Goal: Transaction & Acquisition: Purchase product/service

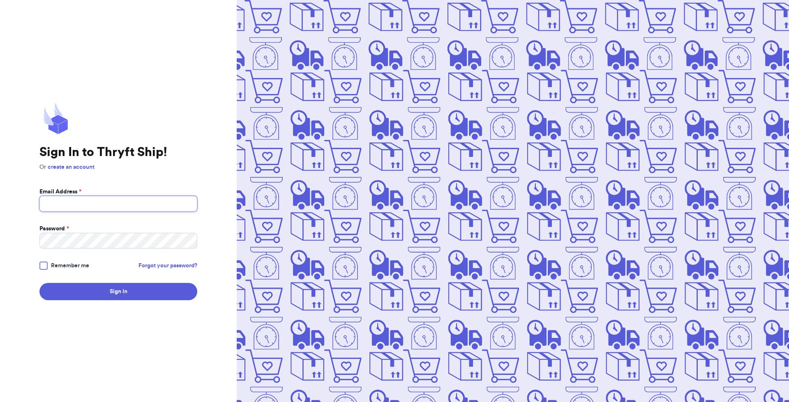
drag, startPoint x: 0, startPoint y: 0, endPoint x: 102, endPoint y: 199, distance: 223.4
click at [102, 199] on input "Email Address *" at bounding box center [118, 204] width 158 height 16
type input "[EMAIL_ADDRESS][DOMAIN_NAME]"
click at [39, 283] on button "Sign In" at bounding box center [118, 291] width 158 height 17
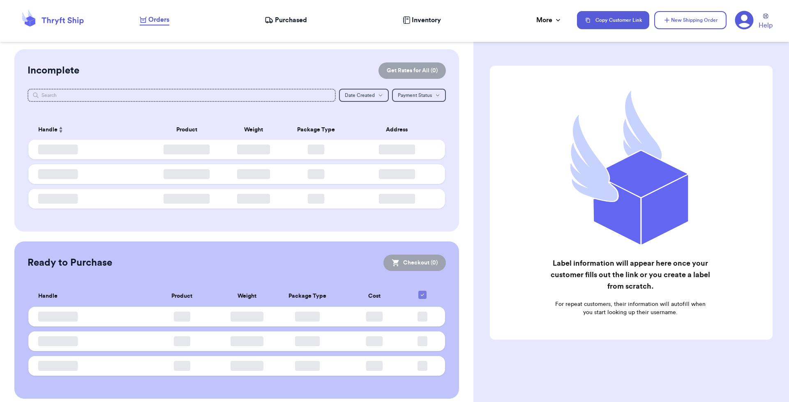
checkbox input "false"
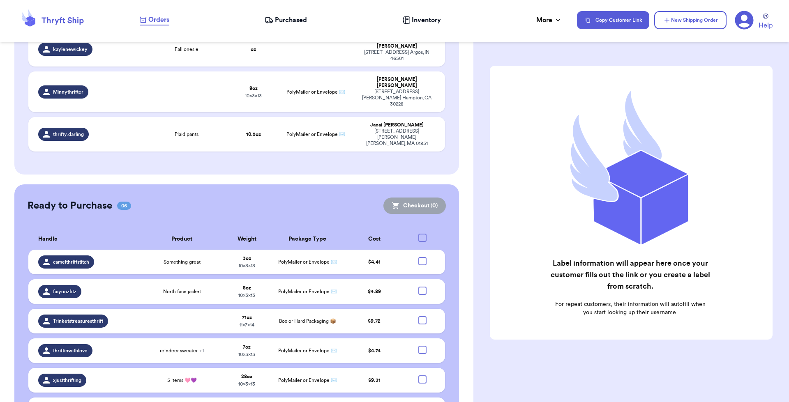
scroll to position [127, 0]
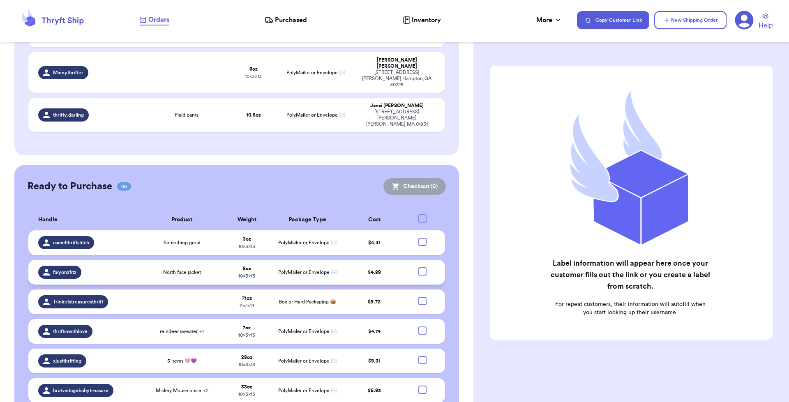
click at [418, 268] on div at bounding box center [422, 272] width 8 height 8
click at [422, 267] on input "checkbox" at bounding box center [422, 267] width 0 height 0
checkbox input "true"
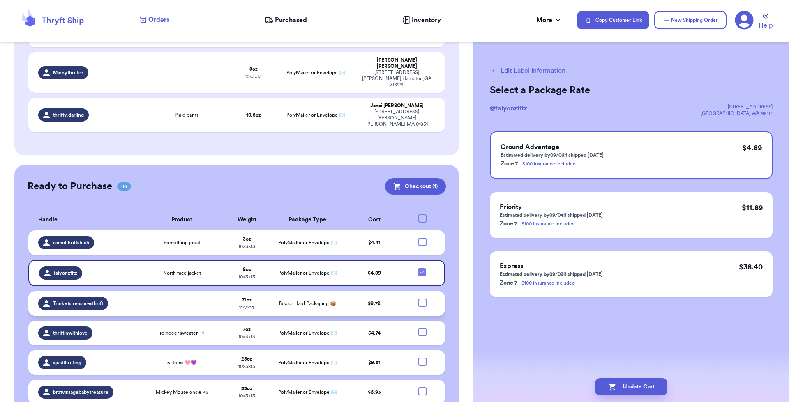
click at [418, 299] on div at bounding box center [422, 303] width 8 height 8
click at [422, 298] on input "checkbox" at bounding box center [422, 298] width 0 height 0
checkbox input "true"
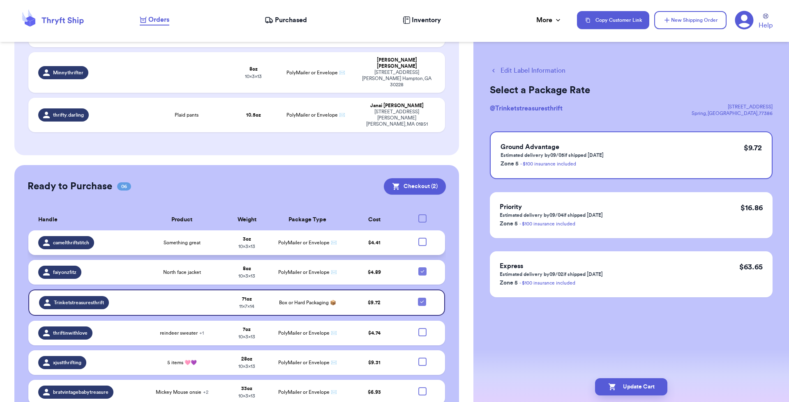
click at [419, 238] on div at bounding box center [422, 242] width 8 height 8
click at [422, 238] on input "checkbox" at bounding box center [422, 238] width 0 height 0
checkbox input "true"
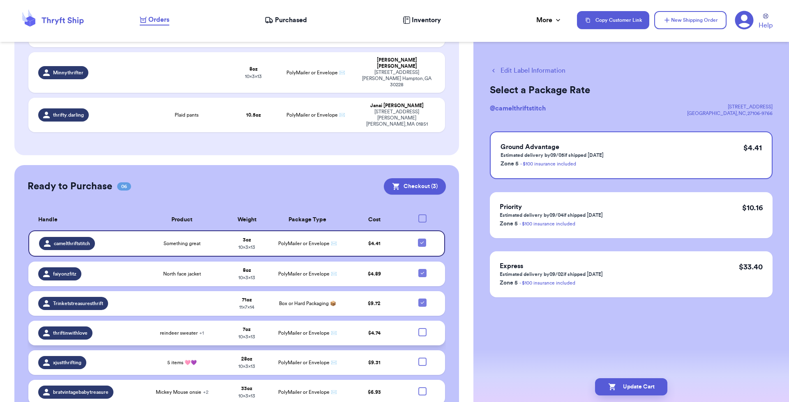
click at [418, 328] on div at bounding box center [422, 332] width 8 height 8
click at [422, 328] on input "checkbox" at bounding box center [422, 328] width 0 height 0
checkbox input "true"
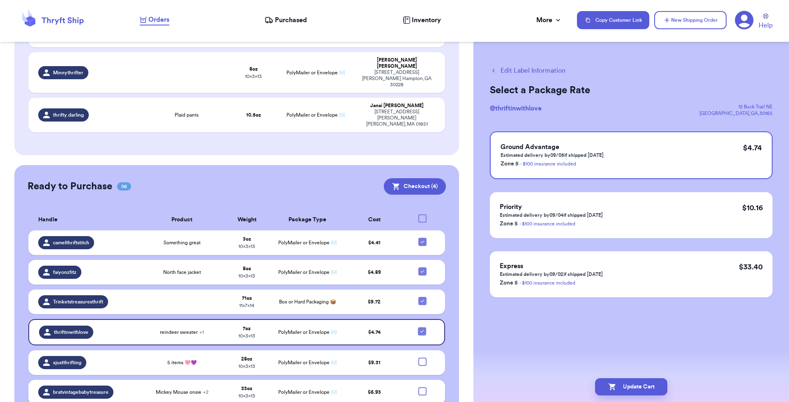
click at [419, 388] on div at bounding box center [422, 392] width 8 height 8
click at [422, 387] on input "checkbox" at bounding box center [422, 387] width 0 height 0
checkbox input "true"
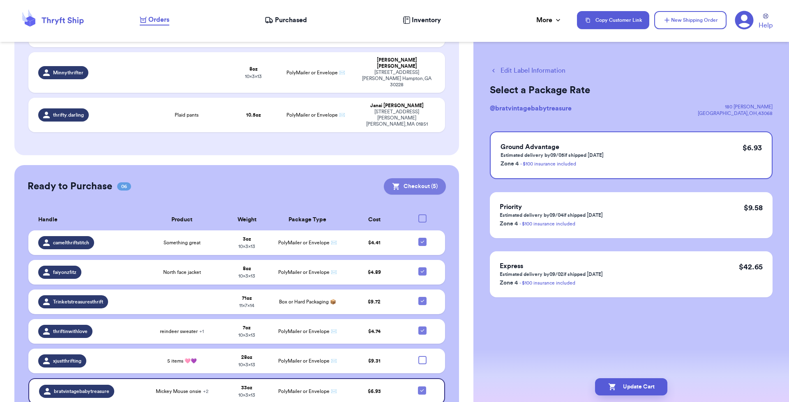
click at [423, 178] on button "Checkout ( 5 )" at bounding box center [415, 186] width 62 height 16
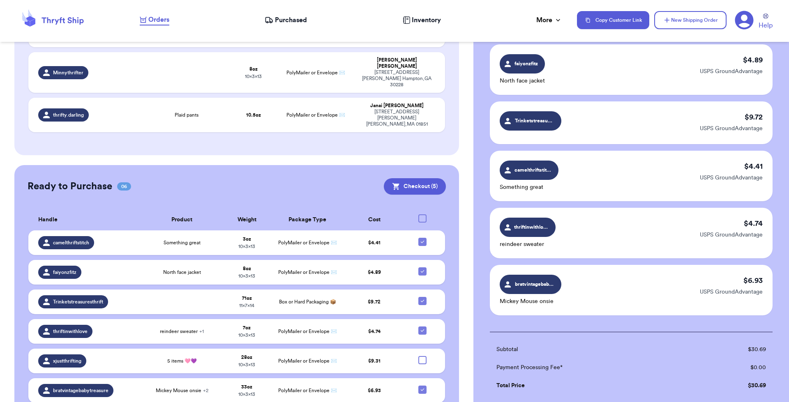
scroll to position [181, 0]
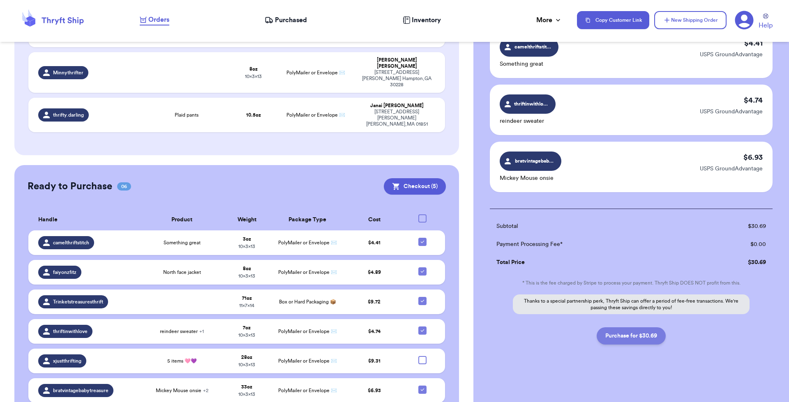
click at [642, 338] on button "Purchase for $30.69" at bounding box center [631, 336] width 69 height 17
checkbox input "false"
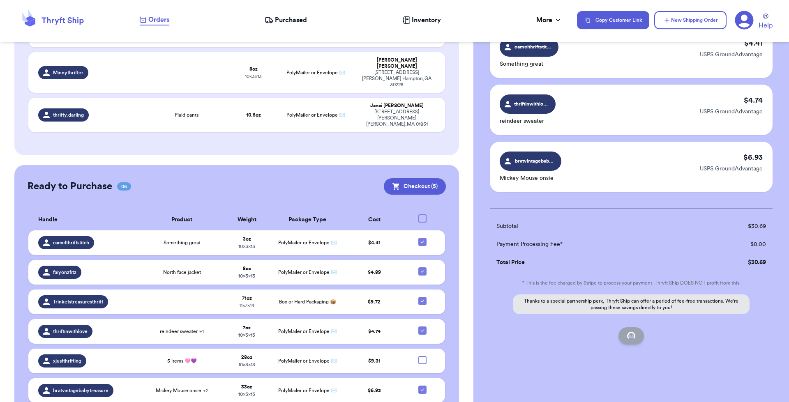
checkbox input "false"
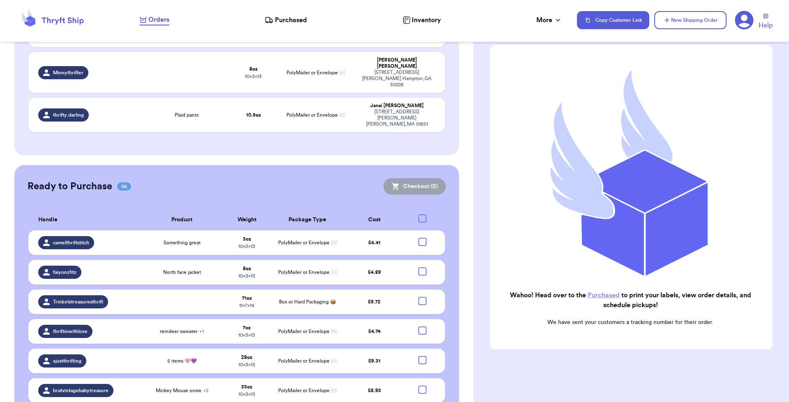
scroll to position [0, 0]
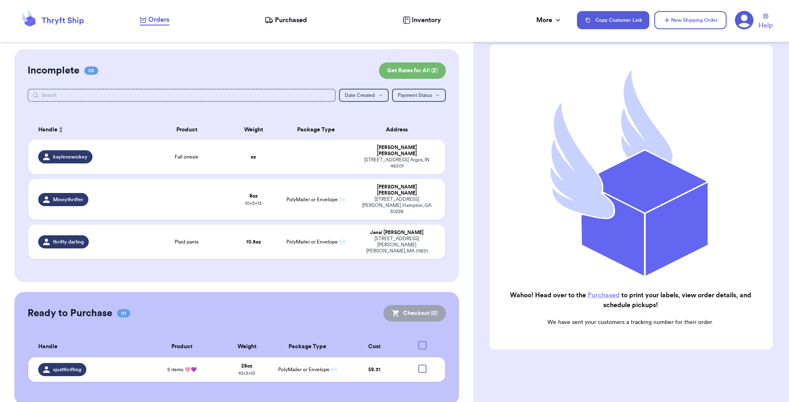
click at [276, 21] on span "Purchased" at bounding box center [291, 20] width 32 height 10
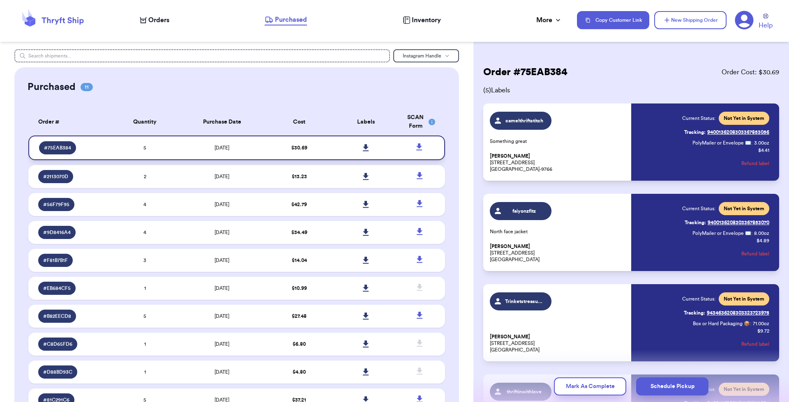
click at [363, 148] on icon at bounding box center [366, 147] width 6 height 7
